Goal: Task Accomplishment & Management: Use online tool/utility

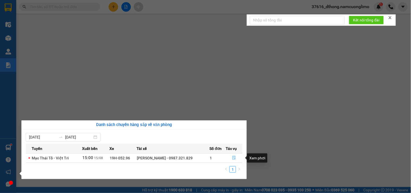
click at [234, 158] on icon "file-done" at bounding box center [234, 158] width 4 height 4
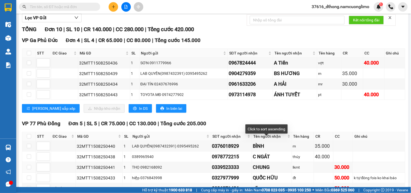
scroll to position [152, 0]
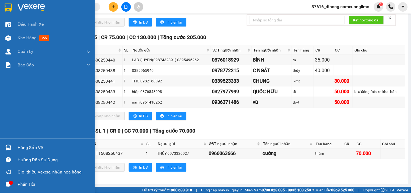
click at [9, 2] on div at bounding box center [47, 9] width 95 height 18
click at [9, 4] on img at bounding box center [8, 8] width 7 height 8
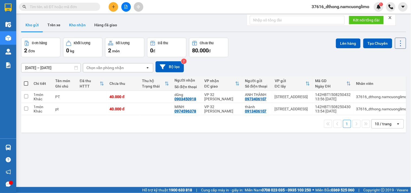
click at [77, 23] on button "Kho nhận" at bounding box center [77, 24] width 25 height 13
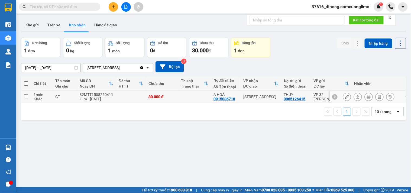
click at [25, 96] on input "checkbox" at bounding box center [26, 96] width 4 height 4
checkbox input "true"
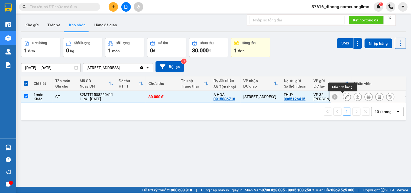
click at [345, 97] on icon at bounding box center [347, 97] width 4 height 4
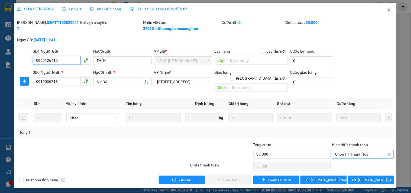
click at [364, 150] on span "Chọn HT Thanh Toán" at bounding box center [362, 154] width 55 height 8
click at [355, 158] on div "Tại văn phòng" at bounding box center [362, 159] width 55 height 6
type input "0"
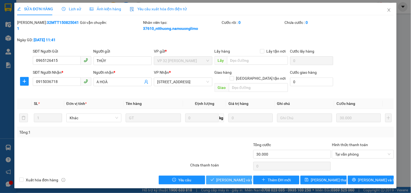
click at [240, 177] on span "[PERSON_NAME] và Giao hàng" at bounding box center [242, 180] width 52 height 6
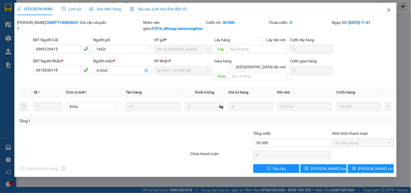
click at [388, 8] on icon "close" at bounding box center [389, 10] width 4 height 4
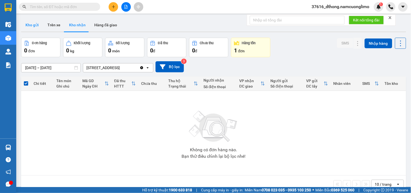
click at [34, 23] on button "Kho gửi" at bounding box center [32, 24] width 22 height 13
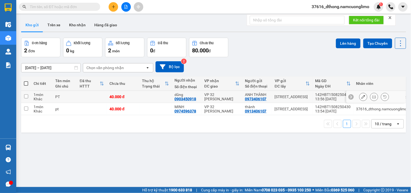
click at [27, 96] on input "checkbox" at bounding box center [26, 96] width 4 height 4
checkbox input "true"
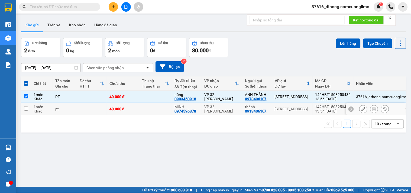
click at [25, 109] on input "checkbox" at bounding box center [26, 108] width 4 height 4
checkbox input "true"
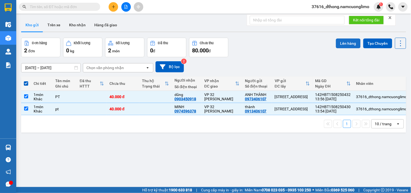
click at [345, 44] on button "Lên hàng" at bounding box center [348, 43] width 25 height 10
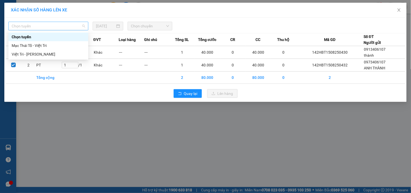
click at [56, 25] on span "Chọn tuyến" at bounding box center [48, 26] width 73 height 8
click at [36, 55] on div "Việt Trì - [PERSON_NAME]" at bounding box center [48, 54] width 73 height 6
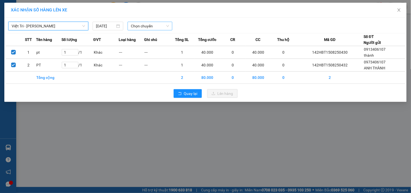
click at [148, 24] on span "Chọn chuyến" at bounding box center [150, 26] width 38 height 8
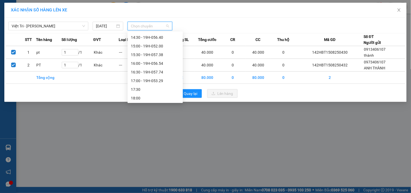
scroll to position [188, 0]
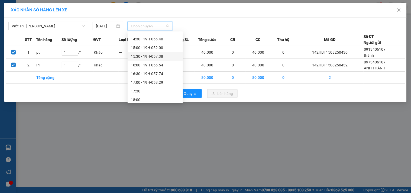
click at [159, 57] on div "15:30 - 19H-057.38" at bounding box center [155, 56] width 49 height 6
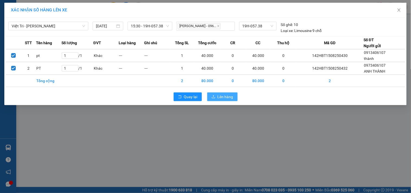
click at [228, 94] on span "Lên hàng" at bounding box center [225, 97] width 16 height 6
